Goal: Task Accomplishment & Management: Manage account settings

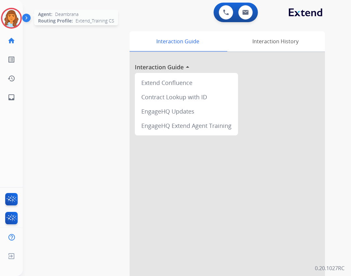
click at [14, 18] on img at bounding box center [11, 18] width 18 height 18
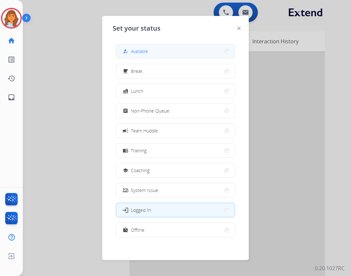
click at [126, 55] on button "how_to_reg Available" at bounding box center [175, 51] width 118 height 14
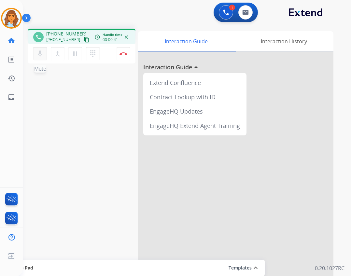
click at [35, 53] on button "mic Mute" at bounding box center [40, 54] width 14 height 14
click at [15, 94] on mat-icon "inbox" at bounding box center [11, 97] width 8 height 8
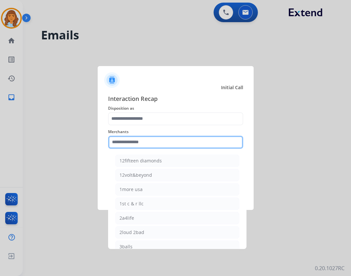
drag, startPoint x: 156, startPoint y: 140, endPoint x: 152, endPoint y: 142, distance: 3.9
click at [155, 140] on input "text" at bounding box center [175, 142] width 135 height 13
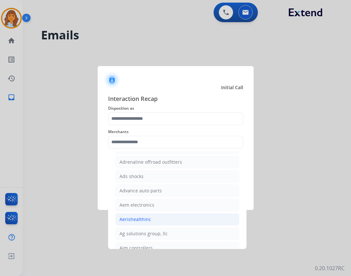
click at [147, 218] on div "Aerishealthinc" at bounding box center [135, 219] width 32 height 7
type input "**********"
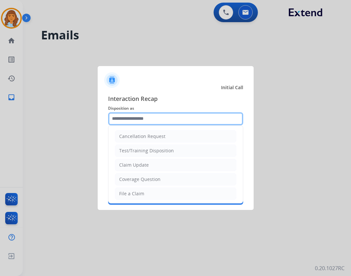
click at [148, 114] on input "text" at bounding box center [175, 118] width 135 height 13
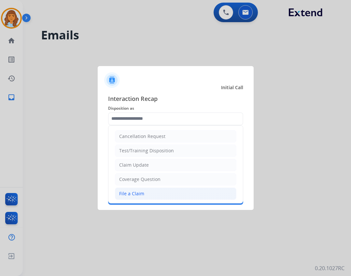
click at [157, 195] on li "File a Claim" at bounding box center [175, 193] width 121 height 12
type input "**********"
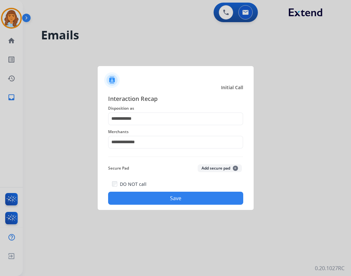
click at [158, 194] on button "Save" at bounding box center [175, 198] width 135 height 13
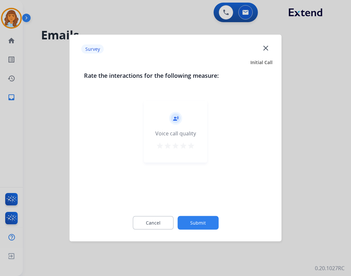
drag, startPoint x: 209, startPoint y: 233, endPoint x: 207, endPoint y: 226, distance: 7.3
click at [208, 229] on div "Cancel Submit" at bounding box center [175, 222] width 183 height 29
click at [208, 224] on button "Submit" at bounding box center [197, 223] width 41 height 14
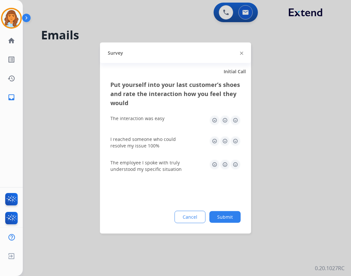
click at [228, 211] on button "Submit" at bounding box center [224, 217] width 31 height 12
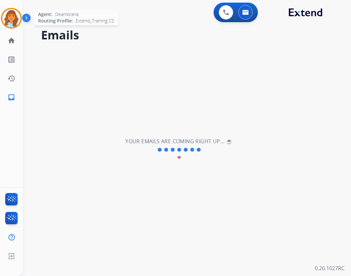
click at [7, 17] on img at bounding box center [11, 18] width 18 height 18
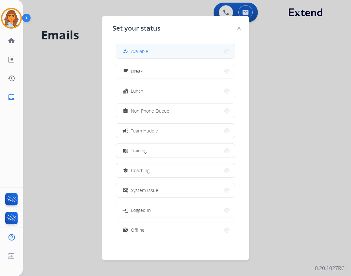
click at [139, 51] on span "Available" at bounding box center [139, 51] width 17 height 7
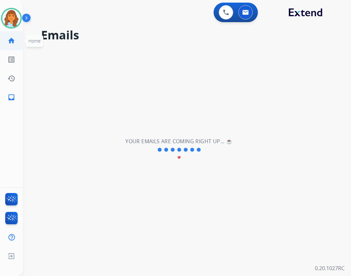
click at [11, 40] on mat-icon "home" at bounding box center [11, 41] width 8 height 8
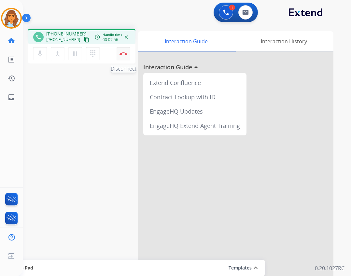
click at [120, 54] on img at bounding box center [123, 53] width 8 height 3
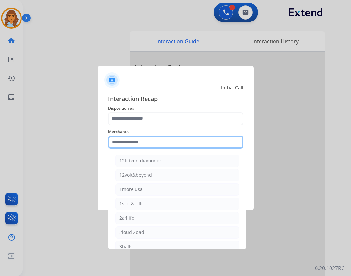
click at [169, 139] on input "text" at bounding box center [175, 142] width 135 height 13
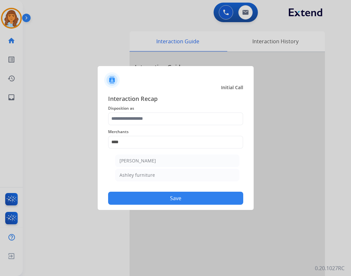
drag, startPoint x: 154, startPoint y: 175, endPoint x: 152, endPoint y: 159, distance: 16.1
click at [154, 175] on li "Ashley furniture" at bounding box center [177, 175] width 124 height 12
type input "**********"
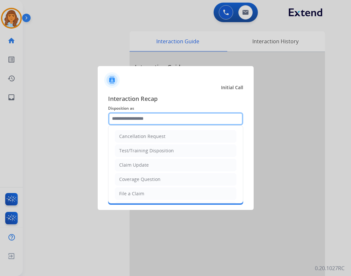
click at [160, 122] on input "text" at bounding box center [175, 118] width 135 height 13
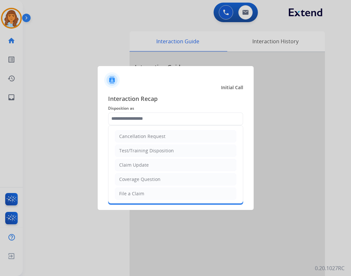
drag, startPoint x: 157, startPoint y: 198, endPoint x: 149, endPoint y: 195, distance: 8.5
click at [151, 196] on li "File a Claim" at bounding box center [175, 193] width 121 height 12
type input "**********"
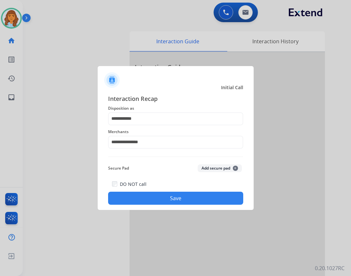
click at [189, 199] on button "Save" at bounding box center [175, 198] width 135 height 13
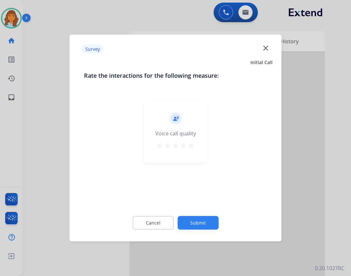
click at [204, 223] on button "Submit" at bounding box center [197, 223] width 41 height 14
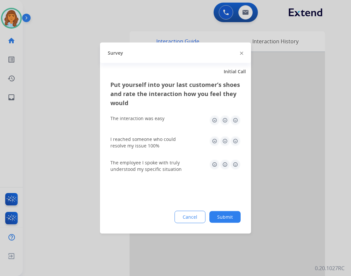
click at [216, 214] on button "Submit" at bounding box center [224, 217] width 31 height 12
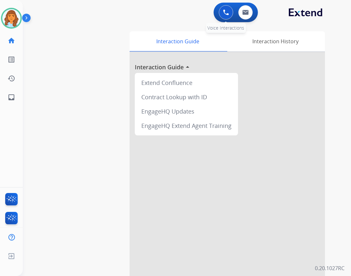
click at [222, 7] on button at bounding box center [226, 12] width 14 height 14
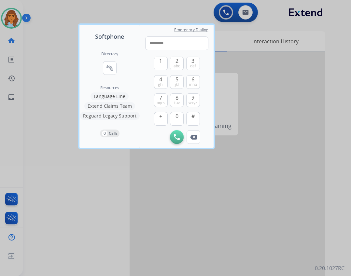
type input "**********"
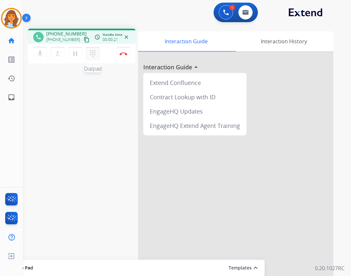
click at [90, 57] on mat-icon "dialpad" at bounding box center [93, 54] width 8 height 8
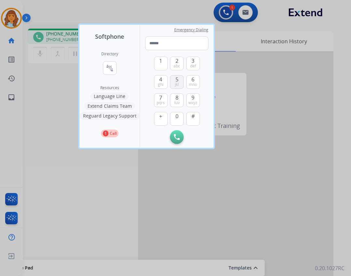
click at [178, 84] on span "jkl" at bounding box center [177, 84] width 4 height 5
click at [195, 118] on button "#" at bounding box center [193, 119] width 14 height 14
click at [195, 65] on button "3 def" at bounding box center [193, 64] width 14 height 14
click at [191, 118] on button "#" at bounding box center [193, 119] width 14 height 14
click at [163, 63] on button "1" at bounding box center [161, 64] width 14 height 14
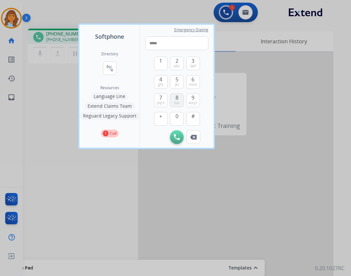
click at [180, 102] on button "8 tuv" at bounding box center [177, 100] width 14 height 14
click at [157, 101] on span "pqrs" at bounding box center [160, 102] width 8 height 5
click at [158, 99] on button "7 pqrs" at bounding box center [161, 100] width 14 height 14
click at [177, 58] on span "2" at bounding box center [176, 61] width 3 height 8
click at [155, 83] on button "4 ghi" at bounding box center [161, 82] width 14 height 14
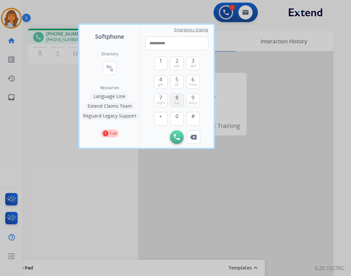
click at [175, 96] on button "8 tuv" at bounding box center [177, 100] width 14 height 14
click at [162, 99] on span "7" at bounding box center [160, 98] width 3 height 8
drag, startPoint x: 176, startPoint y: 120, endPoint x: 167, endPoint y: 108, distance: 15.4
click at [175, 115] on button "0" at bounding box center [177, 119] width 14 height 14
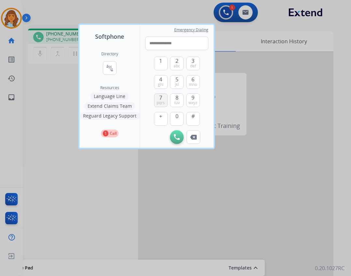
click at [161, 100] on span "pqrs" at bounding box center [160, 102] width 8 height 5
click at [193, 119] on span "#" at bounding box center [192, 116] width 3 height 8
click at [159, 64] on div "1 2 abc 3 def 4 ghi 5 jkl 6 mno 7 pqrs 8 tuv 9 wxyz + 0 # Initiate Call Remove …" at bounding box center [176, 97] width 63 height 94
click at [161, 64] on span "1" at bounding box center [160, 61] width 3 height 8
click at [164, 64] on button "1" at bounding box center [161, 64] width 14 height 14
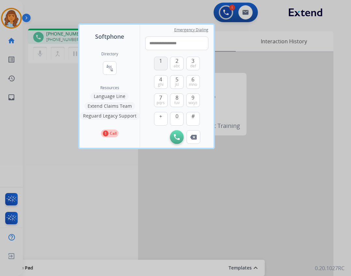
type input "**********"
click at [217, 151] on div "**********" at bounding box center [175, 138] width 351 height 276
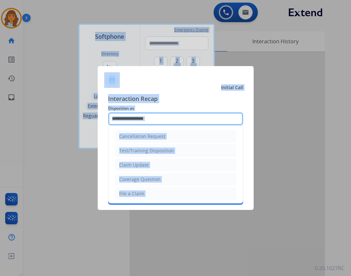
click at [167, 122] on input "text" at bounding box center [175, 118] width 135 height 13
click at [175, 124] on input "text" at bounding box center [175, 118] width 135 height 13
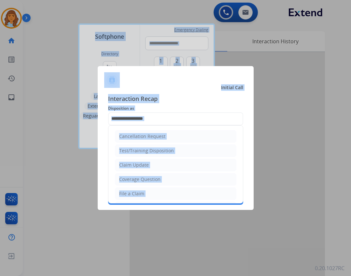
click at [174, 125] on div "Cancellation Request Test/Training Disposition Claim Update Coverage Question F…" at bounding box center [175, 164] width 135 height 78
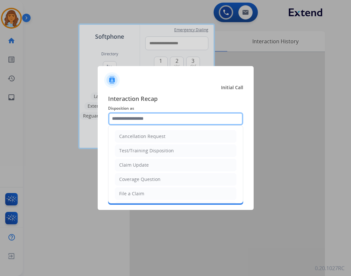
click at [175, 123] on input "text" at bounding box center [175, 118] width 135 height 13
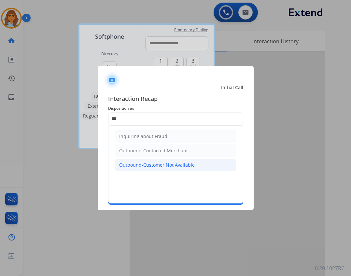
click at [210, 169] on li "Outbound-Customer Not Available" at bounding box center [175, 165] width 121 height 12
type input "**********"
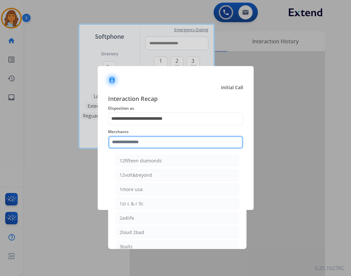
click at [213, 145] on input "text" at bounding box center [175, 142] width 135 height 13
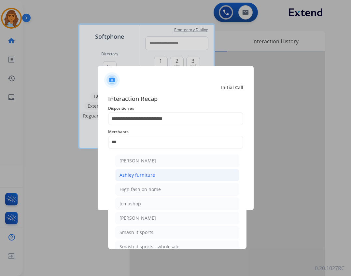
click at [200, 175] on li "Ashley furniture" at bounding box center [177, 175] width 124 height 12
type input "**********"
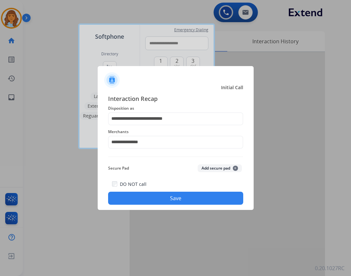
click at [192, 198] on button "Save" at bounding box center [175, 198] width 135 height 13
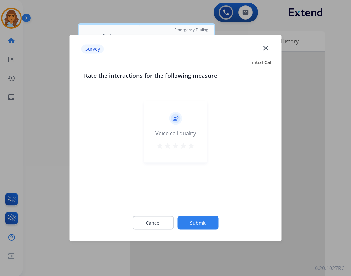
click at [211, 216] on button "Submit" at bounding box center [197, 223] width 41 height 14
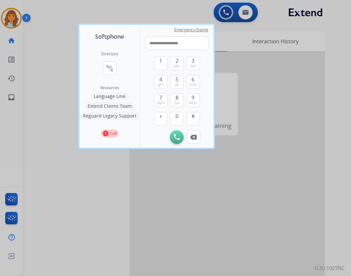
click at [110, 12] on div at bounding box center [175, 138] width 351 height 276
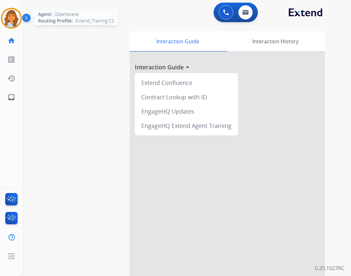
click at [14, 16] on img at bounding box center [11, 18] width 18 height 18
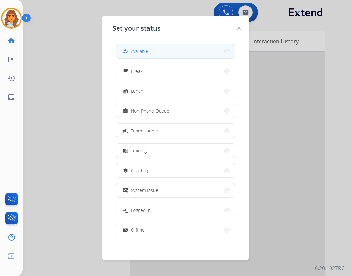
click at [161, 57] on button "how_to_reg Available" at bounding box center [175, 51] width 118 height 14
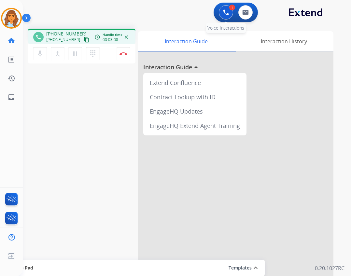
click at [224, 17] on button at bounding box center [226, 12] width 14 height 14
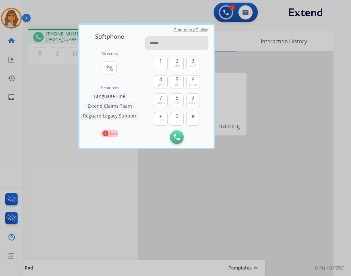
click at [183, 42] on input "tel" at bounding box center [176, 43] width 63 height 14
type input "**********"
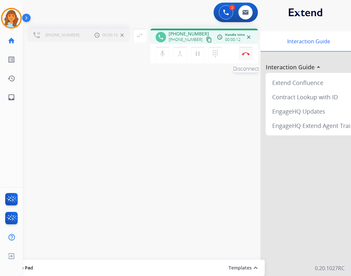
click at [247, 53] on img at bounding box center [246, 53] width 8 height 3
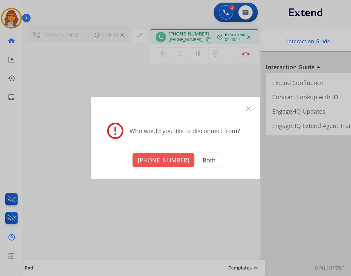
click at [155, 158] on button "[PHONE_NUMBER]" at bounding box center [163, 160] width 62 height 14
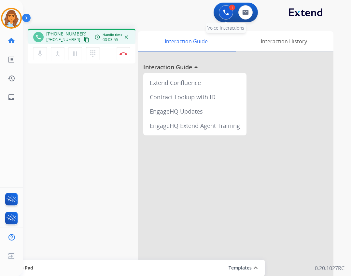
click at [229, 18] on button at bounding box center [226, 12] width 14 height 14
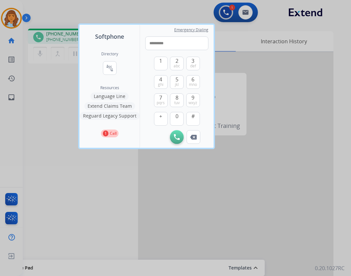
type input "**********"
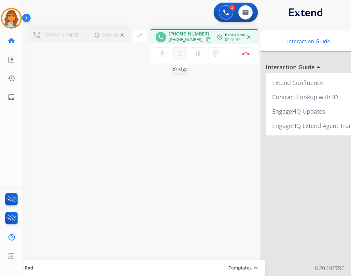
click at [177, 52] on mat-icon "merge_type" at bounding box center [180, 54] width 8 height 8
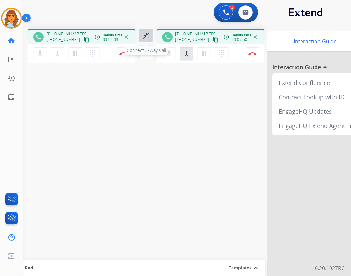
click at [146, 35] on mat-icon "close_fullscreen" at bounding box center [146, 36] width 8 height 8
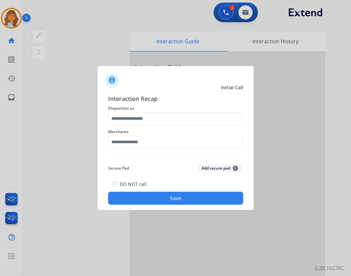
click at [167, 128] on span "Merchants" at bounding box center [175, 132] width 135 height 8
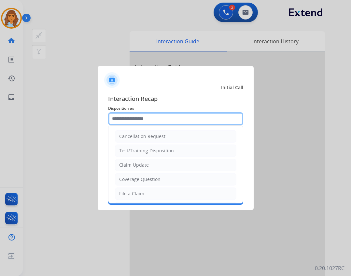
click at [167, 120] on input "text" at bounding box center [175, 118] width 135 height 13
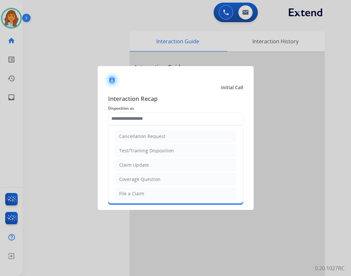
click at [186, 138] on li "Cancellation Request" at bounding box center [175, 136] width 121 height 12
type input "**********"
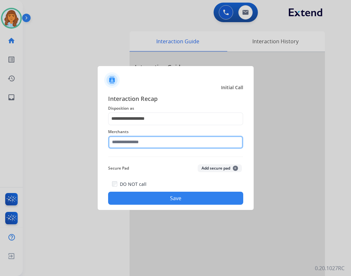
click at [183, 146] on input "text" at bounding box center [175, 142] width 135 height 13
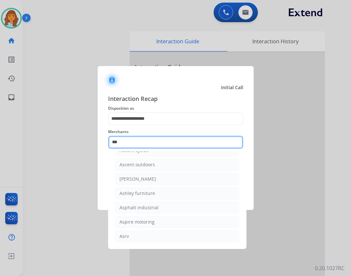
scroll to position [10, 0]
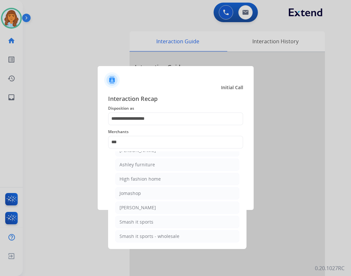
click at [166, 163] on li "Ashley furniture" at bounding box center [177, 164] width 124 height 12
type input "**********"
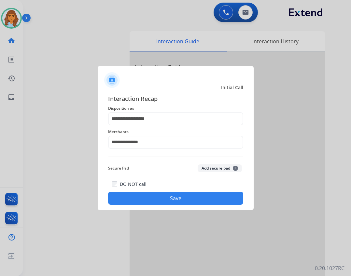
click at [162, 125] on div "**********" at bounding box center [175, 149] width 135 height 111
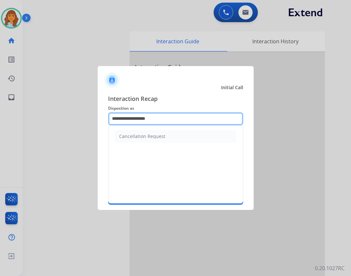
drag, startPoint x: 162, startPoint y: 119, endPoint x: 95, endPoint y: 107, distance: 67.9
click at [0, 107] on app-contact-recap-modal "**********" at bounding box center [0, 138] width 0 height 276
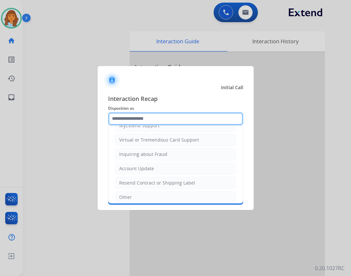
scroll to position [98, 0]
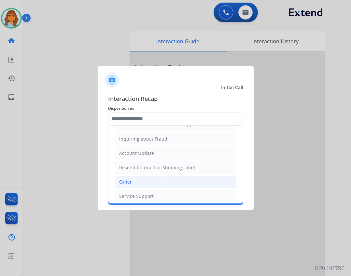
click at [146, 182] on li "Other" at bounding box center [175, 182] width 121 height 12
type input "*****"
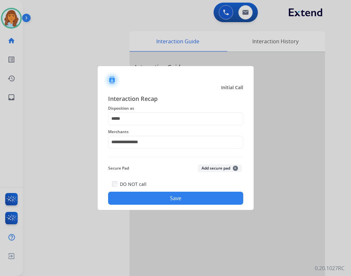
click at [156, 195] on button "Save" at bounding box center [175, 198] width 135 height 13
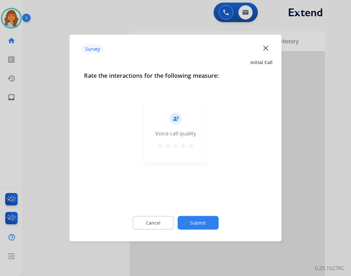
click at [215, 220] on button "Submit" at bounding box center [197, 223] width 41 height 14
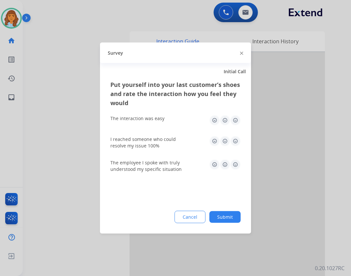
click at [215, 211] on div "Cancel Submit" at bounding box center [175, 217] width 130 height 12
click at [225, 221] on button "Submit" at bounding box center [224, 217] width 31 height 12
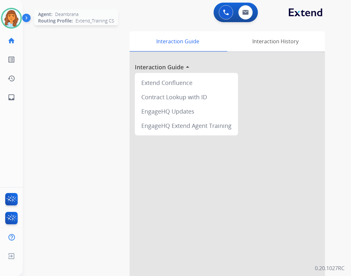
click at [17, 21] on img at bounding box center [11, 18] width 18 height 18
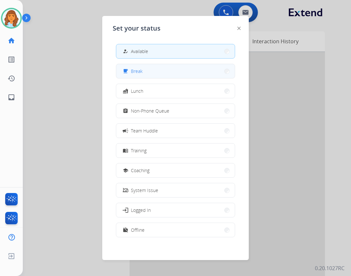
click at [135, 71] on span "Break" at bounding box center [137, 71] width 12 height 7
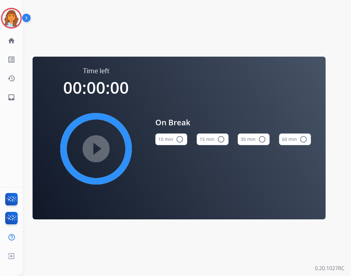
click at [174, 139] on button "10 min radio_button_unchecked" at bounding box center [171, 139] width 32 height 12
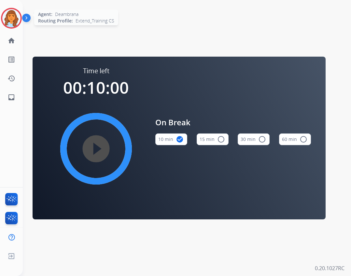
click at [18, 15] on img at bounding box center [11, 18] width 18 height 18
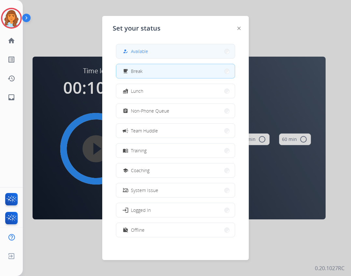
click at [143, 46] on button "how_to_reg Available" at bounding box center [175, 51] width 118 height 14
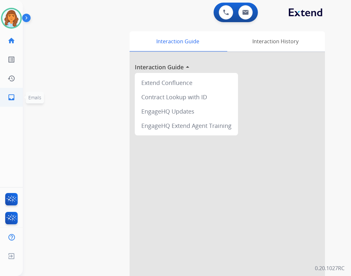
click at [18, 91] on link "inbox Emails" at bounding box center [11, 97] width 18 height 18
select select "**********"
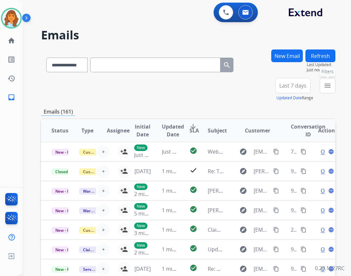
click at [325, 87] on mat-icon "menu" at bounding box center [327, 86] width 8 height 8
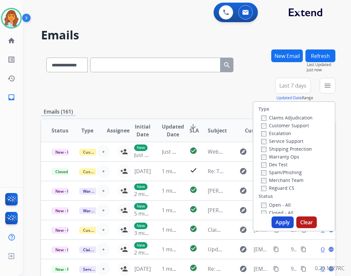
click at [277, 204] on label "Open - All" at bounding box center [276, 205] width 30 height 6
click at [272, 191] on label "Reguard CS" at bounding box center [277, 188] width 33 height 6
click at [273, 151] on label "Shipping Protection" at bounding box center [286, 149] width 51 height 6
click at [285, 125] on label "Customer Support" at bounding box center [285, 125] width 48 height 6
click at [286, 225] on button "Apply" at bounding box center [282, 222] width 22 height 12
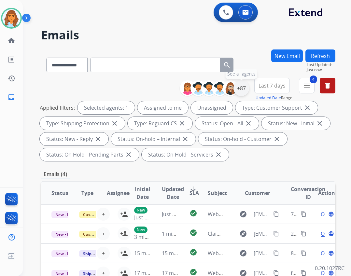
click at [242, 90] on div "+87" at bounding box center [241, 88] width 16 height 16
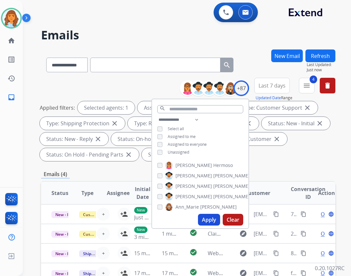
click at [182, 150] on span "Unassigned" at bounding box center [177, 152] width 21 height 6
click at [209, 219] on button "Apply" at bounding box center [209, 220] width 22 height 12
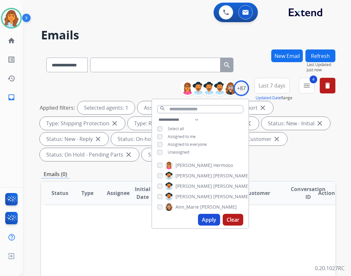
click at [283, 161] on div "Applied filters: Selected agents: 1 Assigned to me Type: Customer Support close…" at bounding box center [187, 131] width 294 height 60
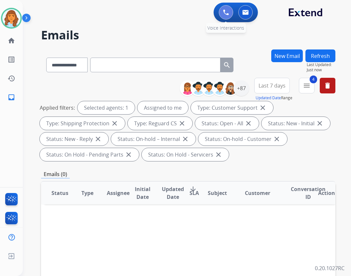
click at [226, 11] on img at bounding box center [226, 12] width 6 height 6
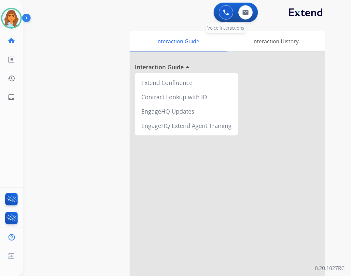
click at [224, 13] on img at bounding box center [226, 12] width 6 height 6
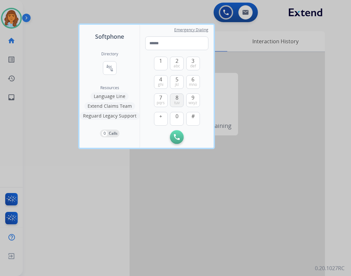
click at [173, 104] on button "8 tuv" at bounding box center [177, 100] width 14 height 14
click at [188, 83] on button "6 mno" at bounding box center [193, 82] width 14 height 14
click at [157, 79] on button "4 ghi" at bounding box center [161, 82] width 14 height 14
click at [191, 64] on span "def" at bounding box center [193, 65] width 6 height 5
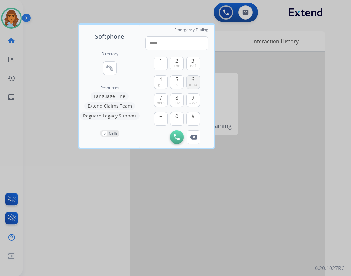
click at [189, 82] on span "mno" at bounding box center [193, 84] width 8 height 5
click at [192, 67] on span "def" at bounding box center [193, 65] width 6 height 5
click at [192, 101] on span "wxyz" at bounding box center [192, 102] width 9 height 5
click at [179, 60] on button "2 abc" at bounding box center [177, 64] width 14 height 14
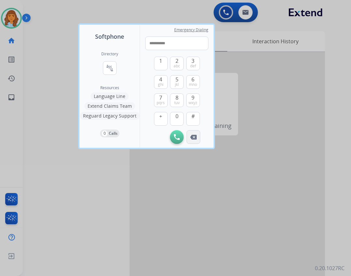
click at [192, 134] on button "Remove Number" at bounding box center [193, 137] width 14 height 14
click at [197, 63] on button "3 def" at bounding box center [193, 64] width 14 height 14
type input "**********"
click at [176, 134] on img at bounding box center [177, 137] width 6 height 6
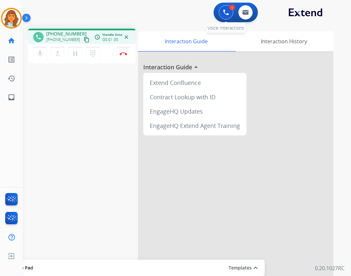
click at [222, 15] on button at bounding box center [226, 12] width 14 height 14
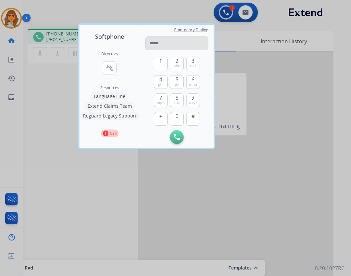
click at [168, 46] on input "tel" at bounding box center [176, 43] width 63 height 14
click at [174, 104] on span "tuv" at bounding box center [177, 102] width 6 height 5
click at [197, 84] on button "6 mno" at bounding box center [193, 82] width 14 height 14
drag, startPoint x: 131, startPoint y: 9, endPoint x: 139, endPoint y: 24, distance: 17.9
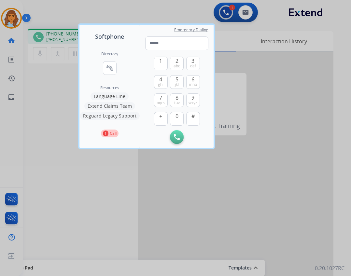
click at [131, 12] on div at bounding box center [175, 138] width 351 height 276
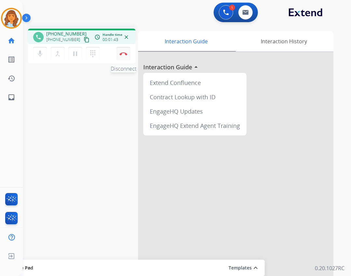
click at [124, 51] on button "Disconnect" at bounding box center [123, 54] width 14 height 14
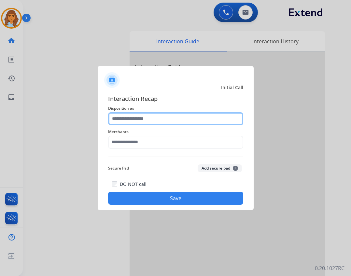
click at [166, 122] on input "text" at bounding box center [175, 118] width 135 height 13
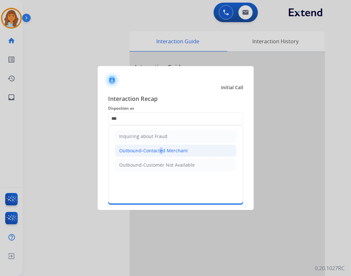
click at [158, 149] on div "Outbound-Contacted Merchant" at bounding box center [153, 150] width 69 height 7
type input "**********"
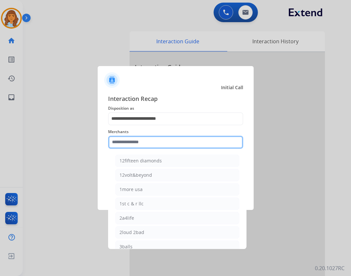
click at [154, 145] on input "text" at bounding box center [175, 142] width 135 height 13
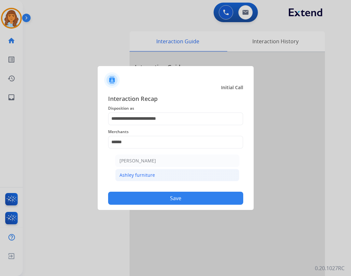
click at [160, 175] on li "Ashley furniture" at bounding box center [177, 175] width 124 height 12
type input "**********"
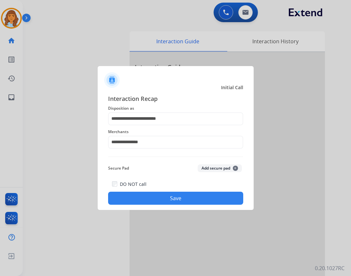
click at [165, 197] on button "Save" at bounding box center [175, 198] width 135 height 13
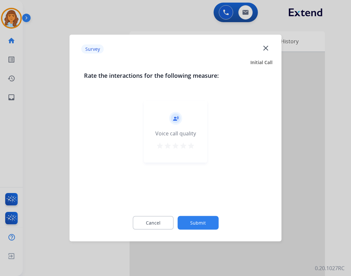
click at [210, 225] on button "Submit" at bounding box center [197, 223] width 41 height 14
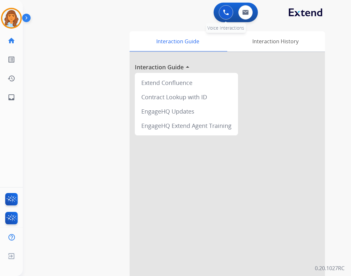
click at [232, 15] on div "0 Voice Interactions" at bounding box center [226, 12] width 20 height 14
click at [14, 20] on img at bounding box center [11, 18] width 18 height 18
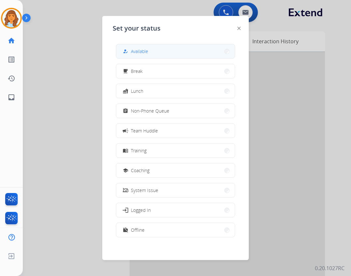
click at [141, 47] on button "how_to_reg Available" at bounding box center [175, 51] width 118 height 14
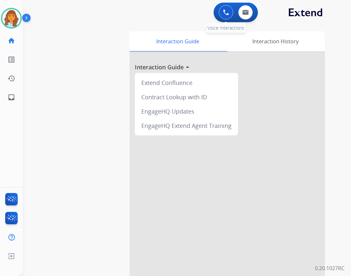
click at [218, 10] on div "0 Voice Interactions" at bounding box center [226, 12] width 20 height 14
click at [223, 12] on img at bounding box center [226, 12] width 6 height 6
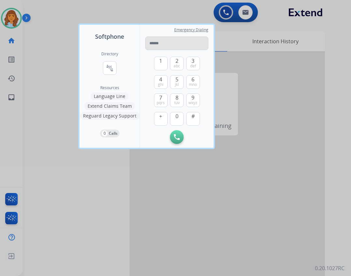
click at [177, 45] on input "tel" at bounding box center [176, 43] width 63 height 14
type input "**********"
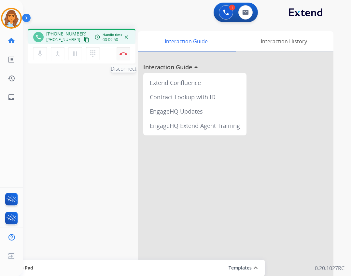
click at [128, 53] on button "Disconnect" at bounding box center [123, 54] width 14 height 14
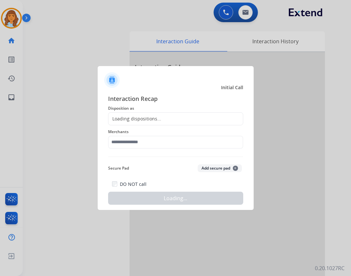
click at [192, 120] on div "Loading dispositions..." at bounding box center [175, 118] width 135 height 13
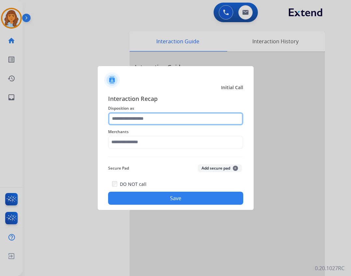
click at [191, 115] on input "text" at bounding box center [175, 118] width 135 height 13
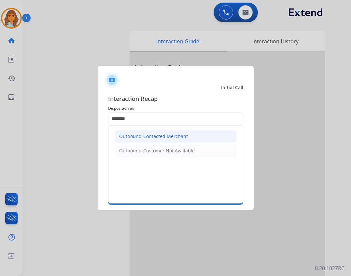
click at [196, 137] on li "Outbound-Contacted Merchant" at bounding box center [175, 136] width 121 height 12
type input "**********"
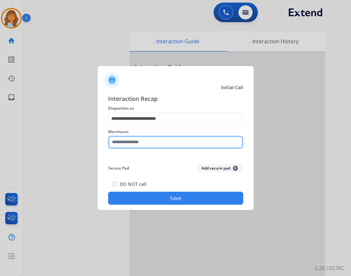
click at [196, 140] on input "text" at bounding box center [175, 142] width 135 height 13
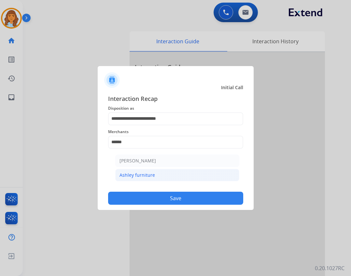
click at [178, 177] on li "Ashley furniture" at bounding box center [177, 175] width 124 height 12
type input "**********"
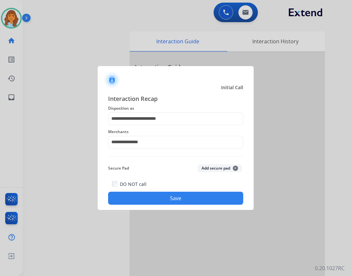
click at [152, 199] on button "Save" at bounding box center [175, 198] width 135 height 13
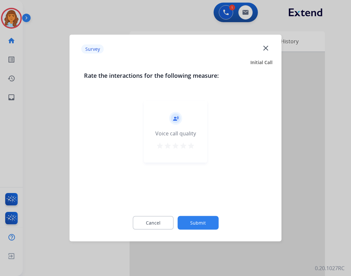
click at [198, 220] on button "Submit" at bounding box center [197, 223] width 41 height 14
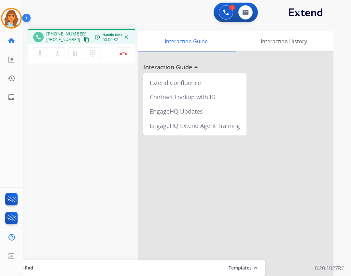
click at [84, 40] on mat-icon "content_copy" at bounding box center [87, 40] width 6 height 6
click at [119, 52] on img at bounding box center [123, 53] width 8 height 3
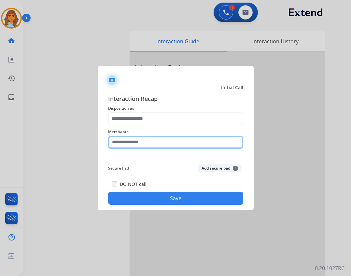
click at [154, 143] on input "text" at bounding box center [175, 142] width 135 height 13
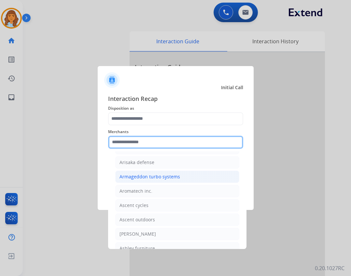
scroll to position [878, 0]
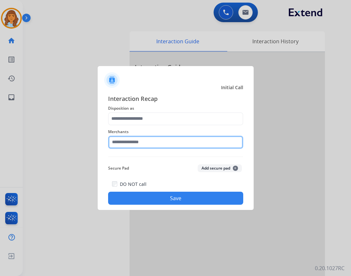
click at [188, 141] on input "text" at bounding box center [175, 142] width 135 height 13
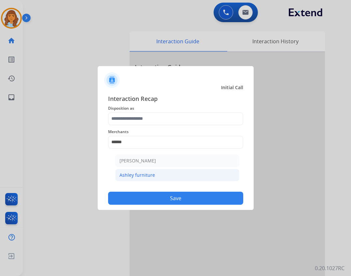
click at [190, 173] on li "Ashley furniture" at bounding box center [177, 175] width 124 height 12
type input "**********"
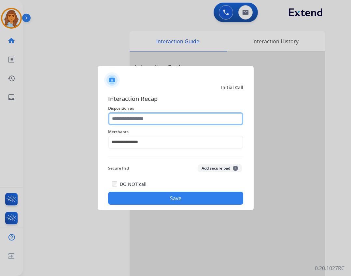
click at [180, 119] on input "text" at bounding box center [175, 118] width 135 height 13
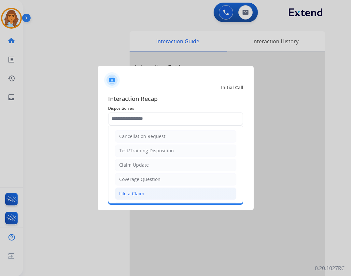
click at [145, 193] on li "File a Claim" at bounding box center [175, 193] width 121 height 12
type input "**********"
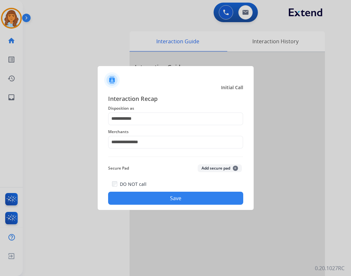
click at [150, 196] on button "Save" at bounding box center [175, 198] width 135 height 13
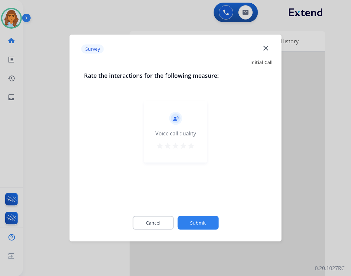
click at [195, 221] on button "Submit" at bounding box center [197, 223] width 41 height 14
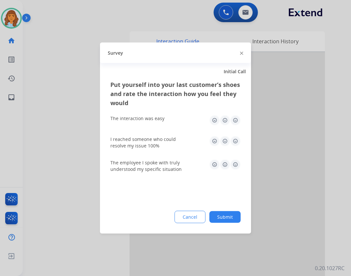
click at [215, 212] on button "Submit" at bounding box center [224, 217] width 31 height 12
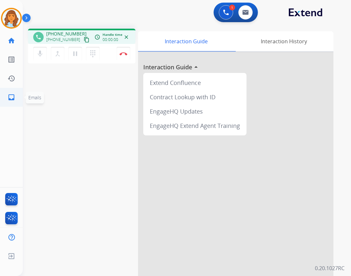
click at [19, 96] on link "inbox Emails" at bounding box center [11, 97] width 18 height 18
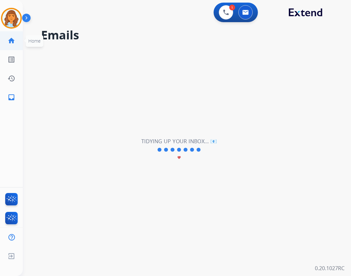
click at [15, 38] on mat-icon "home" at bounding box center [11, 41] width 8 height 8
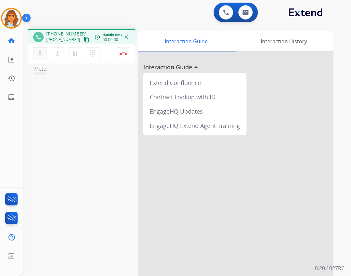
click at [42, 53] on mat-icon "mic" at bounding box center [40, 54] width 8 height 8
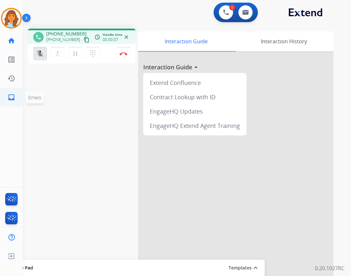
click at [10, 102] on link "inbox Emails" at bounding box center [11, 97] width 18 height 18
select select "**********"
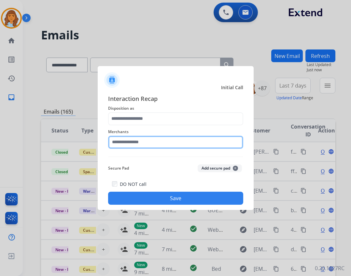
click at [131, 139] on input "text" at bounding box center [175, 142] width 135 height 13
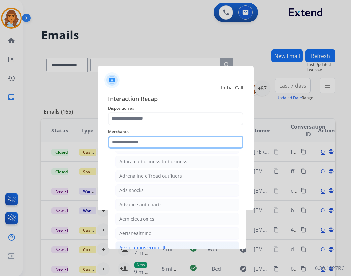
scroll to position [228, 0]
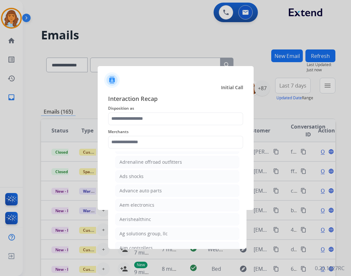
drag, startPoint x: 148, startPoint y: 231, endPoint x: 149, endPoint y: 211, distance: 19.9
click at [148, 231] on div "Ag solutions group, llc" at bounding box center [143, 233] width 48 height 7
type input "**********"
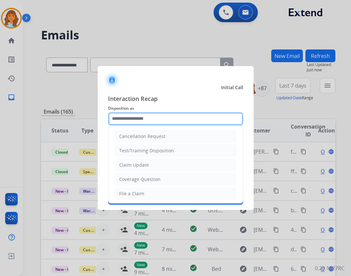
click at [133, 116] on input "text" at bounding box center [175, 118] width 135 height 13
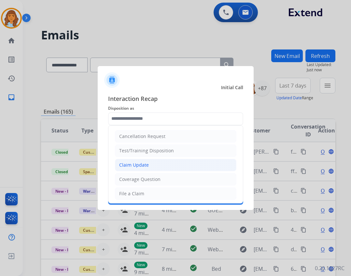
click at [147, 164] on div "Claim Update" at bounding box center [134, 165] width 30 height 7
type input "**********"
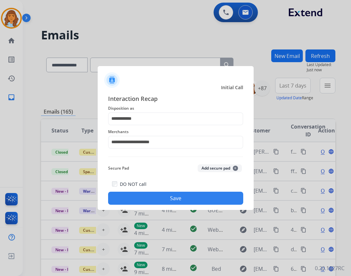
click at [169, 195] on button "Save" at bounding box center [175, 198] width 135 height 13
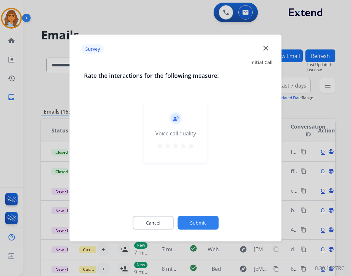
click at [191, 219] on button "Submit" at bounding box center [197, 223] width 41 height 14
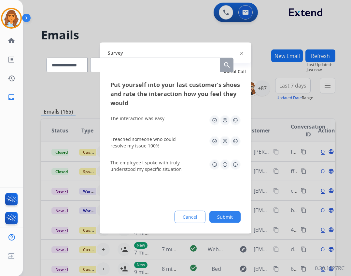
click at [218, 219] on button "Submit" at bounding box center [224, 217] width 31 height 12
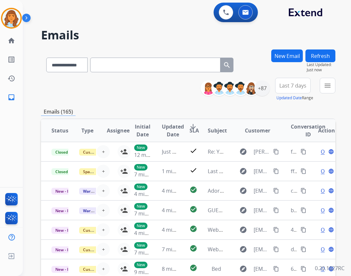
click at [222, 21] on div "0 Voice Interactions 0 Email Interactions" at bounding box center [235, 13] width 44 height 20
click at [219, 16] on div "0 Voice Interactions" at bounding box center [226, 12] width 20 height 14
click at [20, 20] on img at bounding box center [11, 18] width 18 height 18
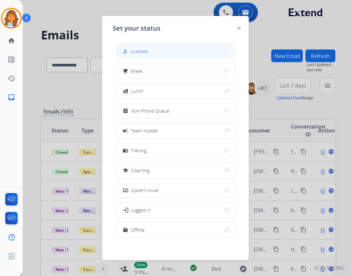
click at [132, 53] on div "how_to_reg Available" at bounding box center [134, 51] width 27 height 8
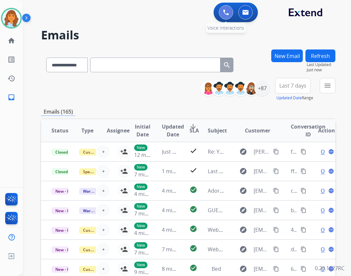
click at [226, 17] on button at bounding box center [226, 12] width 14 height 14
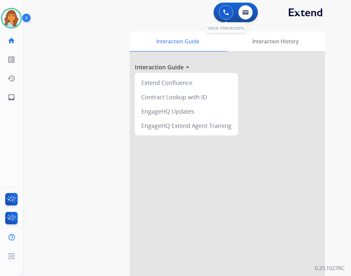
click at [230, 14] on button at bounding box center [226, 12] width 14 height 14
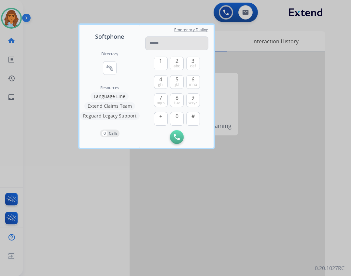
click at [152, 49] on input "tel" at bounding box center [176, 43] width 63 height 14
type input "**********"
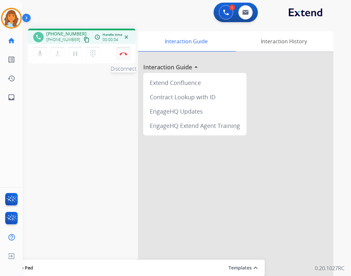
click at [119, 56] on button "Disconnect" at bounding box center [123, 54] width 14 height 14
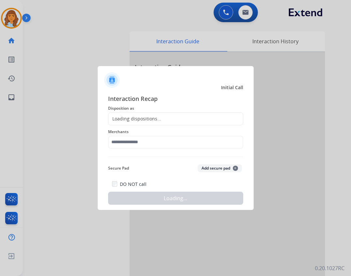
drag, startPoint x: 121, startPoint y: 118, endPoint x: 121, endPoint y: 114, distance: 3.3
click at [121, 116] on div "Loading dispositions..." at bounding box center [134, 118] width 53 height 7
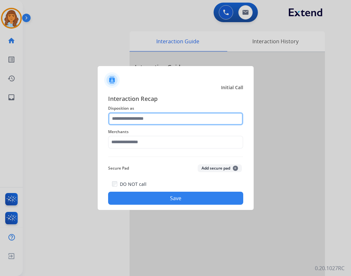
click at [143, 119] on input "text" at bounding box center [175, 118] width 135 height 13
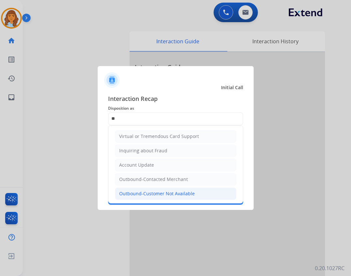
click at [210, 190] on li "Outbound-Customer Not Available" at bounding box center [175, 193] width 121 height 12
type input "**********"
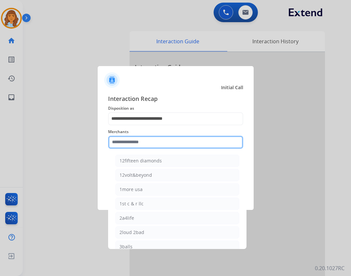
click at [180, 148] on input "text" at bounding box center [175, 142] width 135 height 13
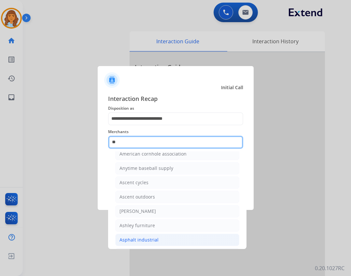
scroll to position [33, 0]
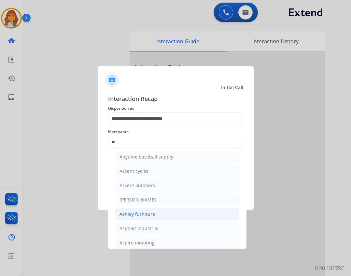
click at [187, 216] on li "Ashley furniture" at bounding box center [177, 214] width 124 height 12
type input "**********"
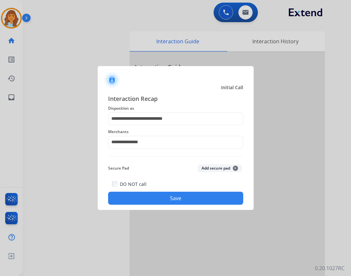
click at [185, 207] on div "**********" at bounding box center [176, 149] width 156 height 121
click at [185, 203] on button "Save" at bounding box center [175, 198] width 135 height 13
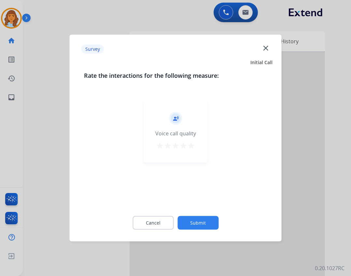
click at [191, 231] on div "Cancel Submit" at bounding box center [175, 222] width 183 height 29
click at [190, 221] on button "Submit" at bounding box center [197, 223] width 41 height 14
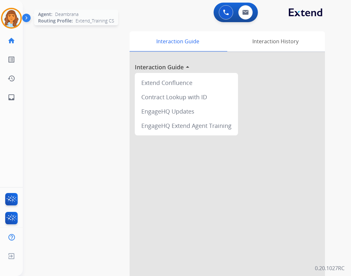
click at [21, 20] on div at bounding box center [11, 18] width 21 height 21
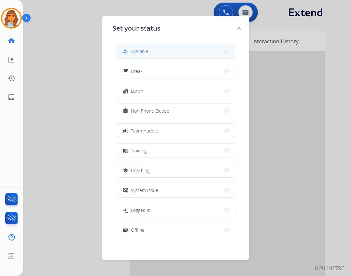
click at [125, 53] on mat-icon "how_to_reg" at bounding box center [126, 51] width 6 height 6
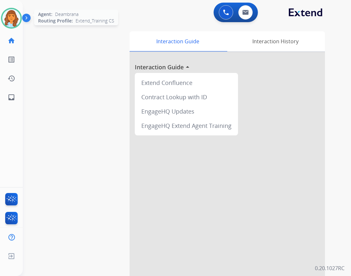
click at [17, 20] on img at bounding box center [11, 18] width 18 height 18
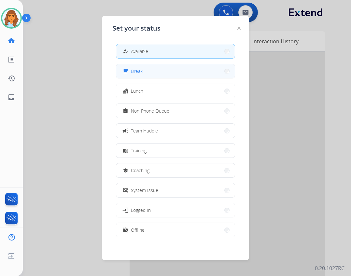
click at [143, 69] on button "free_breakfast Break" at bounding box center [175, 71] width 118 height 14
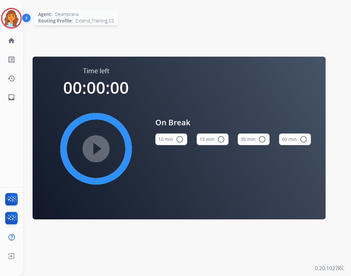
click at [15, 21] on img at bounding box center [11, 18] width 18 height 18
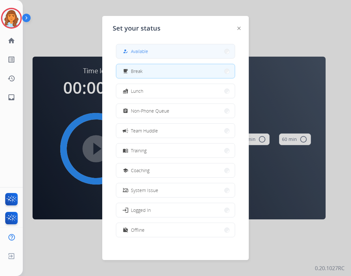
click at [135, 48] on button "how_to_reg Available" at bounding box center [175, 51] width 118 height 14
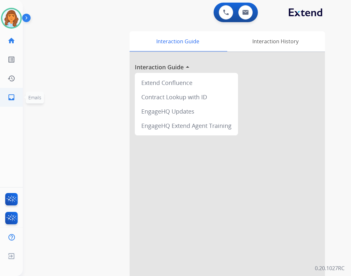
click at [17, 105] on link "inbox Emails" at bounding box center [11, 97] width 18 height 18
select select "**********"
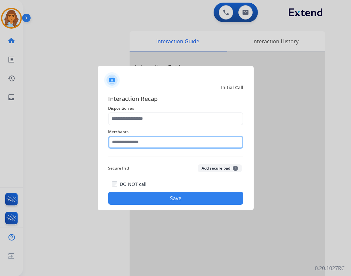
click at [183, 136] on input "text" at bounding box center [175, 142] width 135 height 13
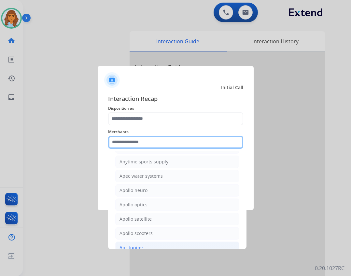
scroll to position [780, 0]
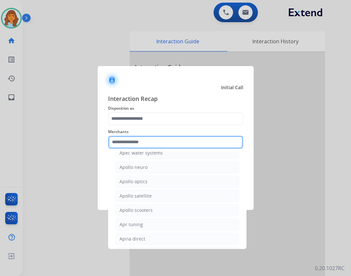
click at [169, 146] on input "text" at bounding box center [175, 142] width 135 height 13
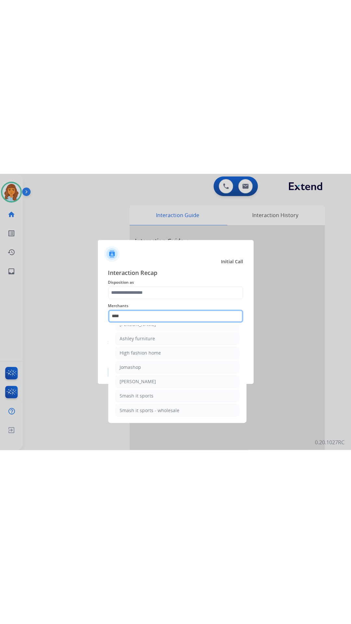
scroll to position [0, 0]
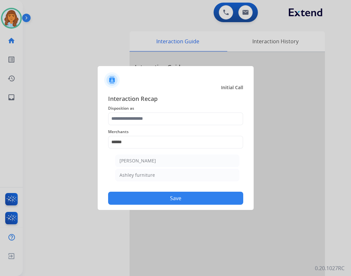
drag, startPoint x: 185, startPoint y: 176, endPoint x: 184, endPoint y: 171, distance: 4.7
click at [185, 176] on li "Ashley furniture" at bounding box center [177, 175] width 124 height 12
type input "**********"
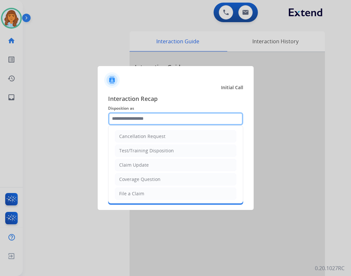
click at [179, 115] on input "text" at bounding box center [175, 118] width 135 height 13
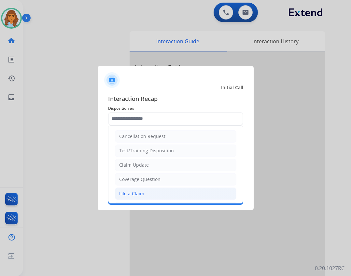
click at [165, 193] on li "File a Claim" at bounding box center [175, 193] width 121 height 12
type input "**********"
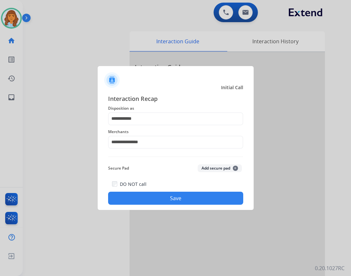
click at [163, 204] on button "Save" at bounding box center [175, 198] width 135 height 13
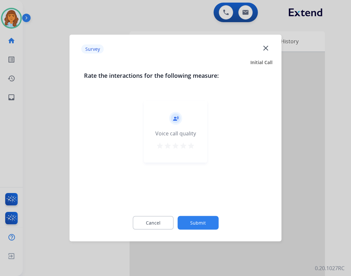
click at [189, 220] on button "Submit" at bounding box center [197, 223] width 41 height 14
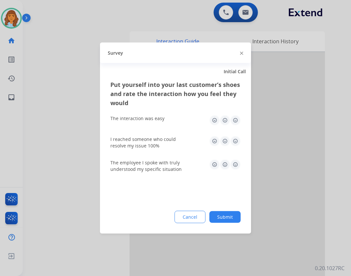
click at [229, 219] on button "Submit" at bounding box center [224, 217] width 31 height 12
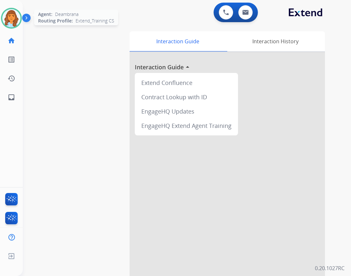
click at [13, 18] on img at bounding box center [11, 18] width 18 height 18
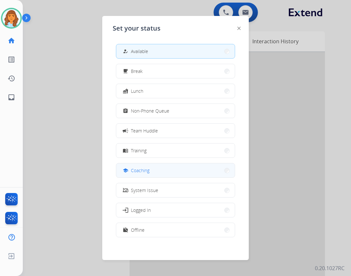
click at [162, 169] on button "school Coaching" at bounding box center [175, 170] width 118 height 14
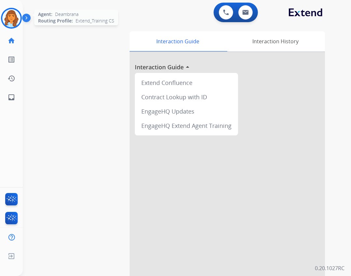
click at [10, 18] on img at bounding box center [11, 18] width 18 height 18
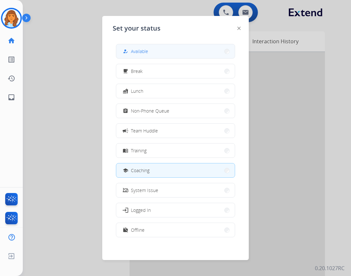
click at [146, 50] on span "Available" at bounding box center [139, 51] width 17 height 7
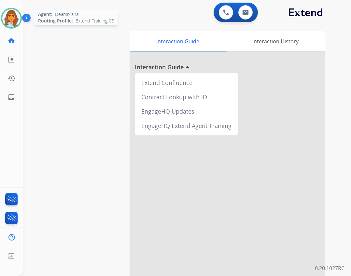
click at [1, 20] on div at bounding box center [11, 18] width 21 height 21
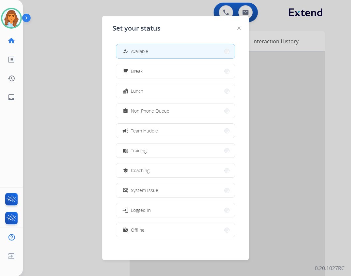
drag, startPoint x: 149, startPoint y: 115, endPoint x: 122, endPoint y: 118, distance: 26.8
click at [149, 115] on button "assignment Non-Phone Queue" at bounding box center [175, 111] width 118 height 14
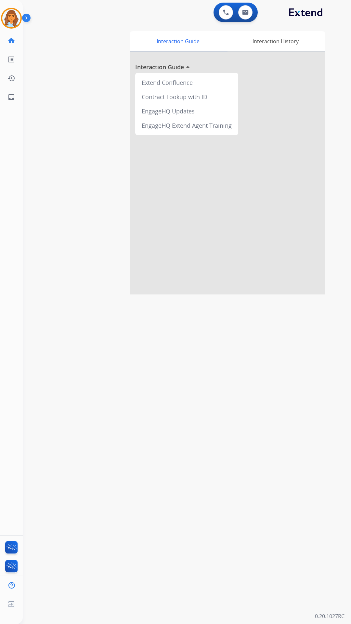
click at [219, 5] on button at bounding box center [226, 12] width 14 height 14
